Goal: Information Seeking & Learning: Learn about a topic

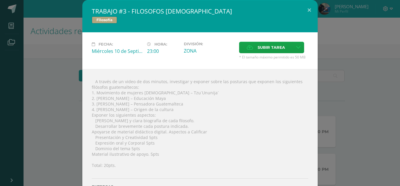
scroll to position [88, 0]
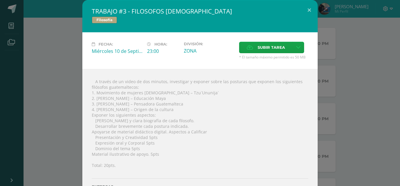
drag, startPoint x: 94, startPoint y: 109, endPoint x: 171, endPoint y: 111, distance: 76.2
click at [171, 111] on div " A través de un video de dos minutos, investigar y exponer sobre las posturas …" at bounding box center [199, 140] width 235 height 143
drag, startPoint x: 80, startPoint y: 111, endPoint x: 95, endPoint y: 111, distance: 14.7
click at [82, 111] on div " A través de un video de dos minutos, investigar y exponer sobre las posturas …" at bounding box center [199, 140] width 235 height 143
drag, startPoint x: 94, startPoint y: 111, endPoint x: 174, endPoint y: 111, distance: 80.6
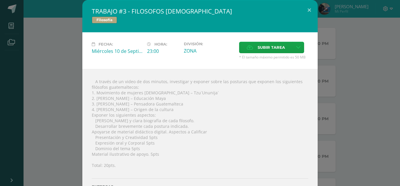
click at [174, 111] on div " A través de un video de dos minutos, investigar y exponer sobre las posturas …" at bounding box center [199, 140] width 235 height 143
click at [111, 111] on div " A través de un video de dos minutos, investigar y exponer sobre las posturas …" at bounding box center [199, 140] width 235 height 143
drag, startPoint x: 93, startPoint y: 110, endPoint x: 174, endPoint y: 109, distance: 80.6
click at [174, 109] on div " A través de un video de dos minutos, investigar y exponer sobre las posturas …" at bounding box center [199, 140] width 235 height 143
copy div "[PERSON_NAME] – Origen de la cultura"
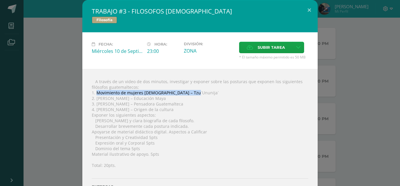
drag, startPoint x: 94, startPoint y: 91, endPoint x: 196, endPoint y: 94, distance: 101.5
click at [196, 94] on div " A través de un video de dos minutos, investigar y exponer sobre las posturas …" at bounding box center [199, 140] width 235 height 143
copy div "Movimiento de mujeres [DEMOGRAPHIC_DATA] – Tzu´Ununija´"
